Goal: Task Accomplishment & Management: Use online tool/utility

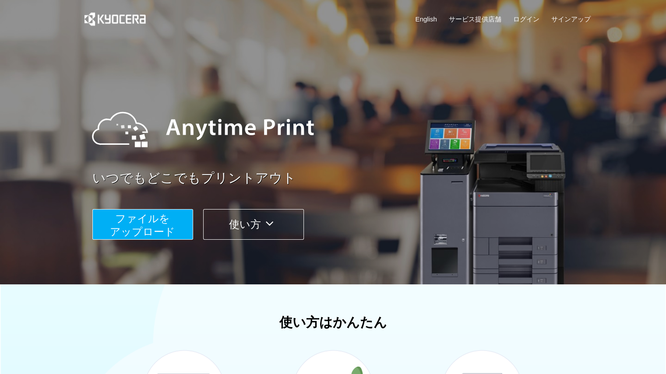
click at [101, 219] on button "ファイルを ​​アップロード" at bounding box center [142, 224] width 101 height 31
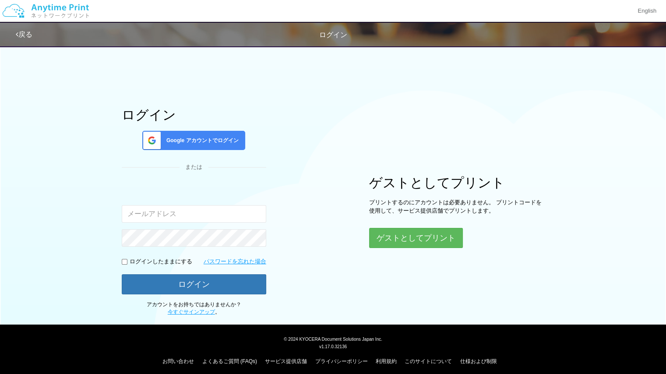
click at [148, 210] on input "email" at bounding box center [194, 214] width 144 height 18
click at [185, 148] on div "Google アカウントでログイン" at bounding box center [193, 140] width 103 height 19
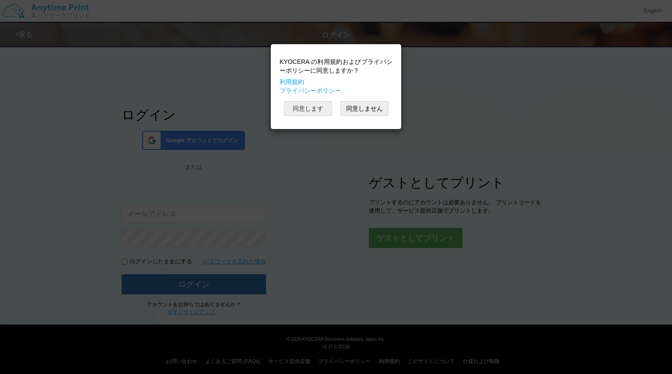
click at [321, 105] on button "同意します" at bounding box center [308, 108] width 48 height 15
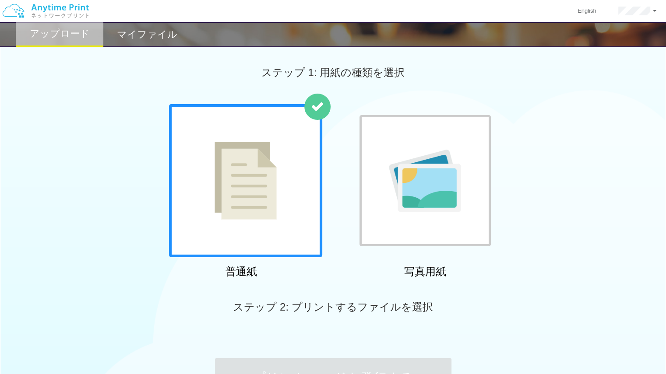
click at [214, 193] on div at bounding box center [245, 180] width 153 height 153
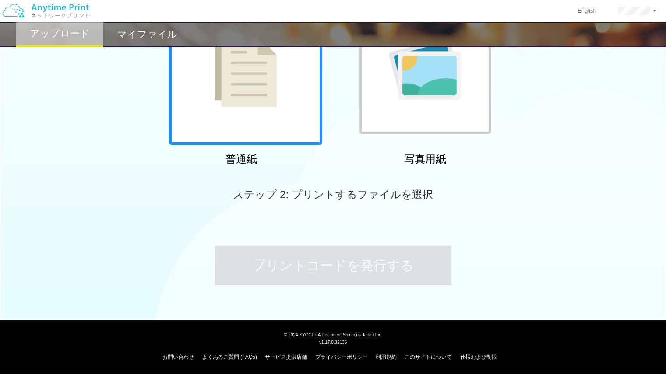
click at [267, 197] on span "ステップ 2: プリントするファイルを選択" at bounding box center [333, 195] width 200 height 12
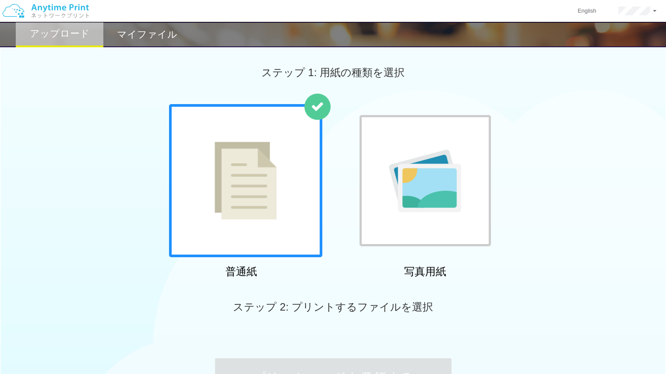
click at [264, 194] on div at bounding box center [245, 180] width 153 height 153
click at [356, 309] on span "ステップ 2: プリントするファイルを選択" at bounding box center [333, 307] width 200 height 12
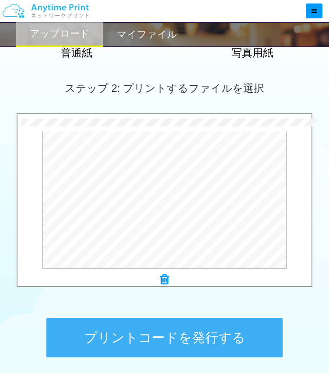
scroll to position [263, 0]
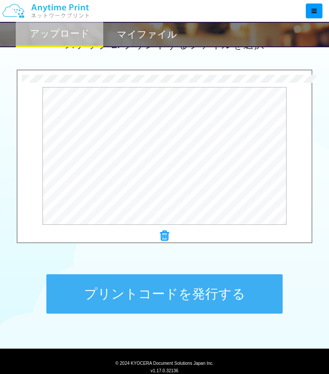
click at [158, 295] on button "プリントコードを発行する" at bounding box center [164, 293] width 236 height 39
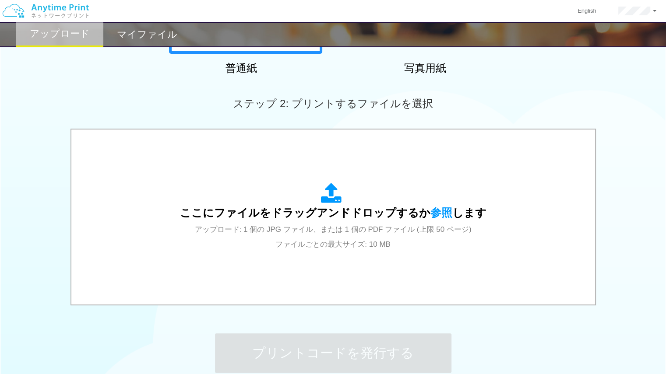
scroll to position [72, 0]
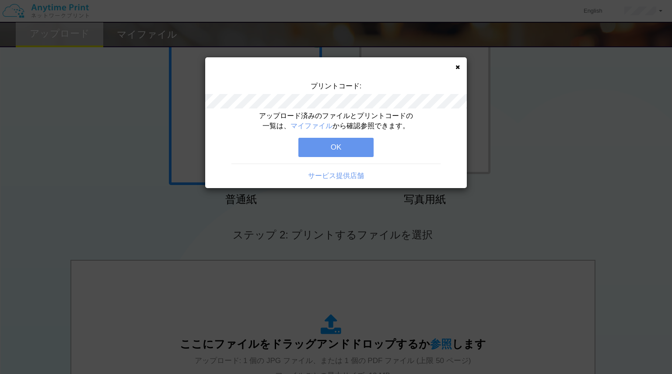
click at [358, 147] on button "OK" at bounding box center [336, 147] width 75 height 19
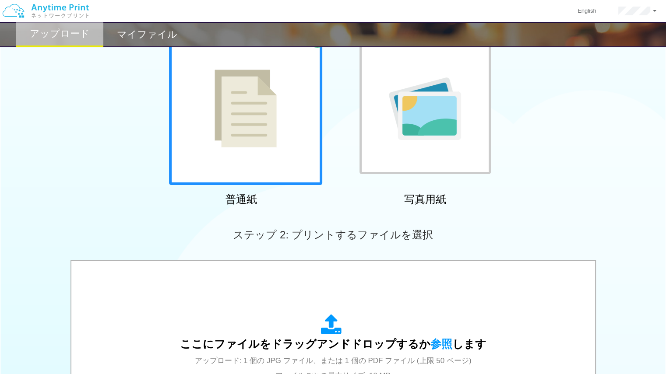
scroll to position [0, 0]
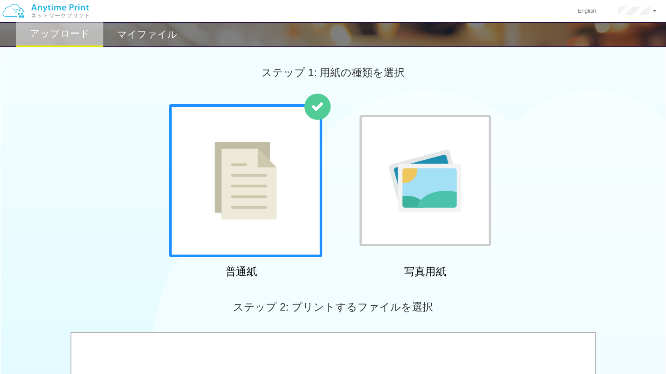
click at [137, 36] on h2 "マイファイル" at bounding box center [147, 34] width 60 height 11
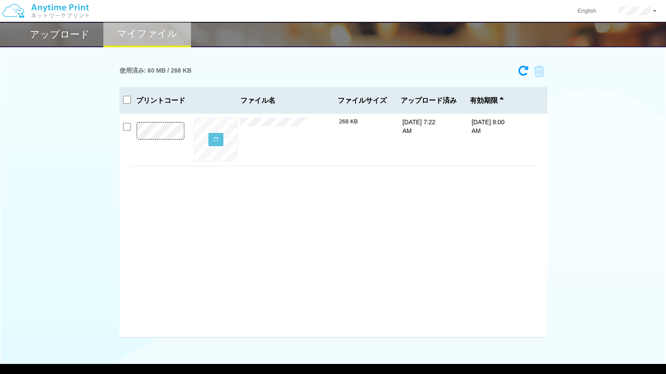
click at [247, 233] on div "× プレゼンテーション2.pdf 268 KB [DATE] 7:22 AM [DATE] 8:00 AM" at bounding box center [332, 225] width 427 height 225
